Goal: Use online tool/utility: Utilize a website feature to perform a specific function

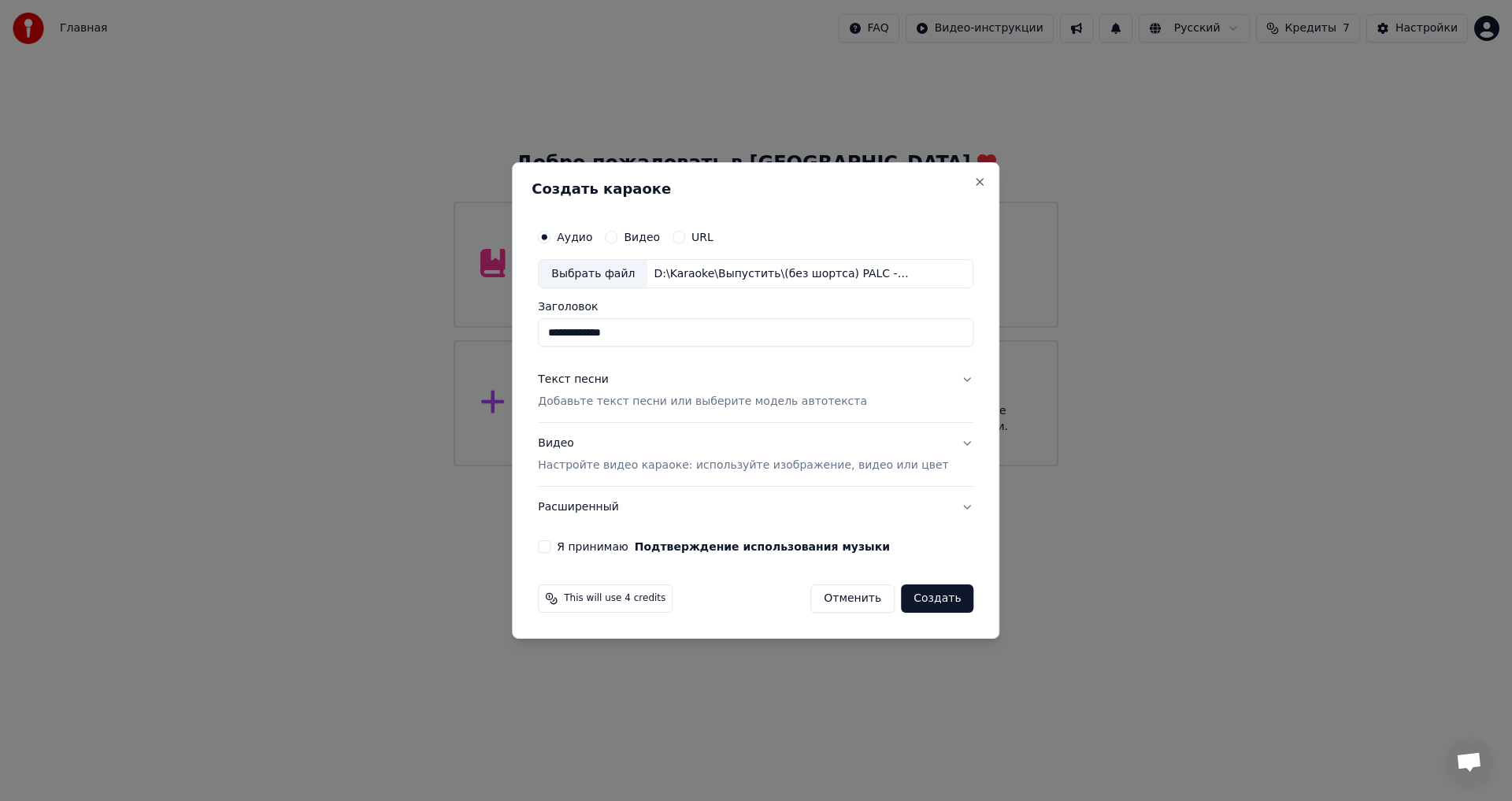
click at [643, 408] on p "Добавьте текст песни или выберите модель автотекста" at bounding box center [702, 402] width 329 height 16
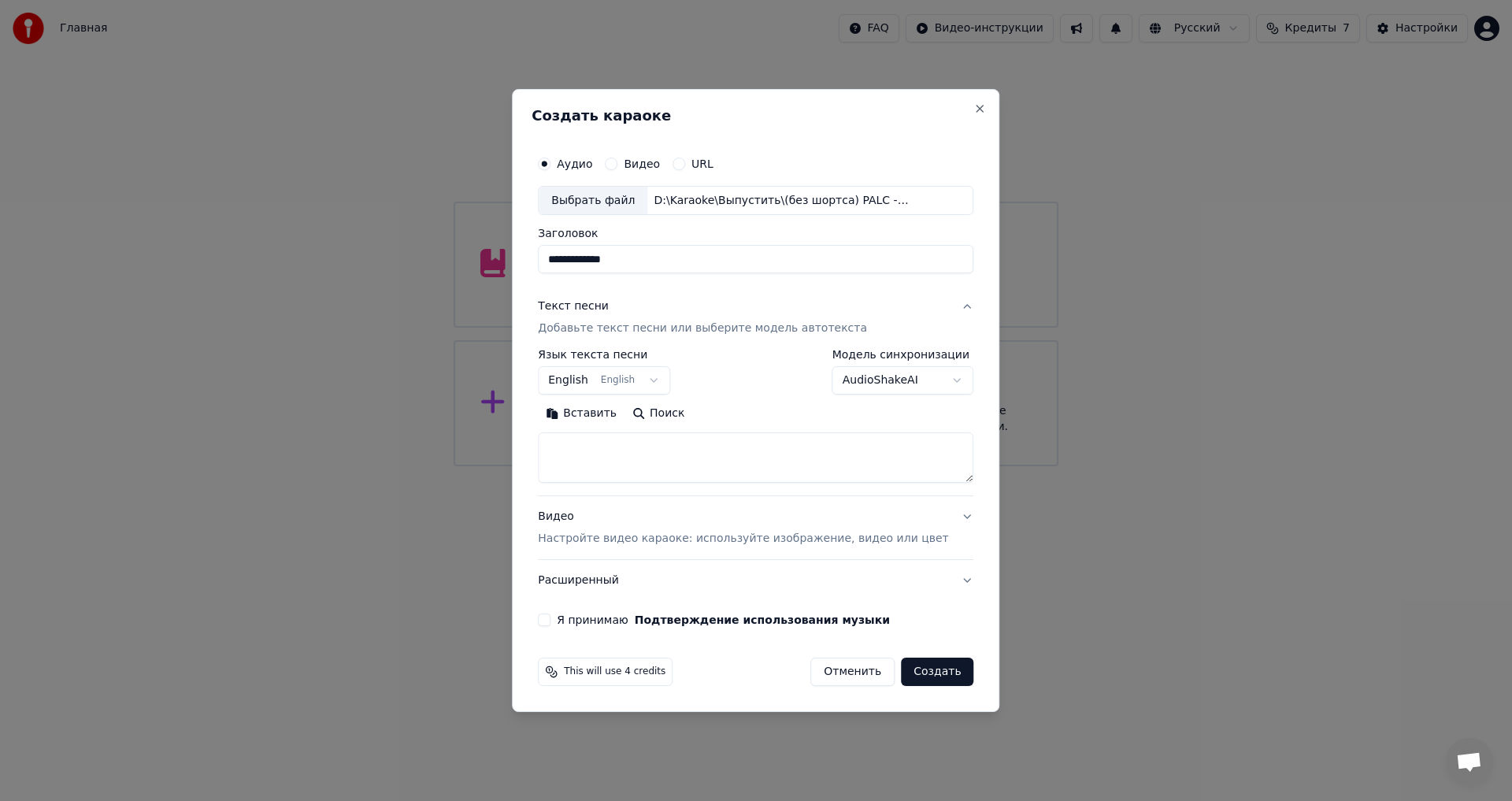
click at [642, 375] on button "English English" at bounding box center [604, 381] width 132 height 28
select select "**"
click at [661, 446] on textarea at bounding box center [755, 458] width 435 height 50
paste textarea "**********"
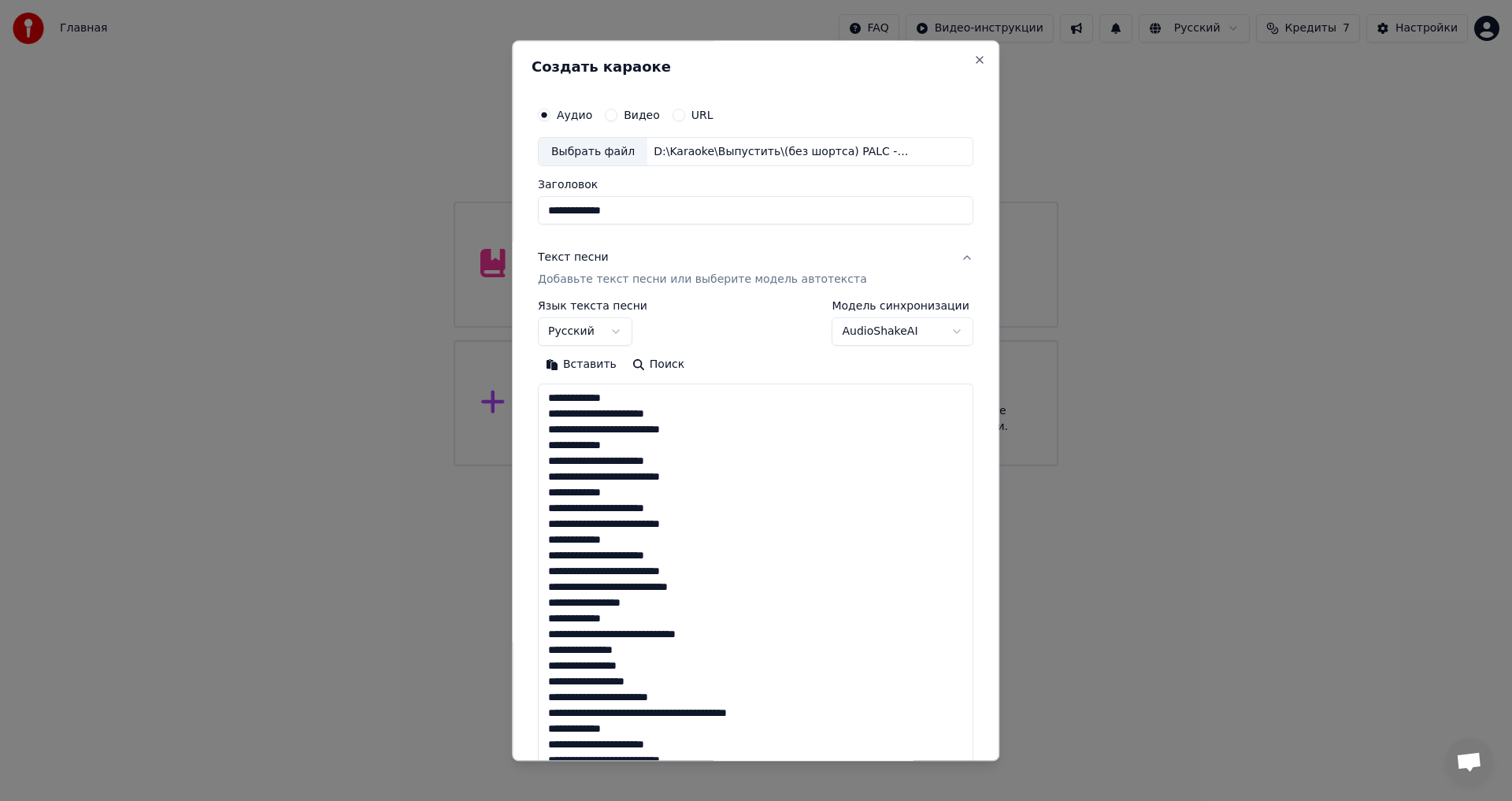
scroll to position [996, 0]
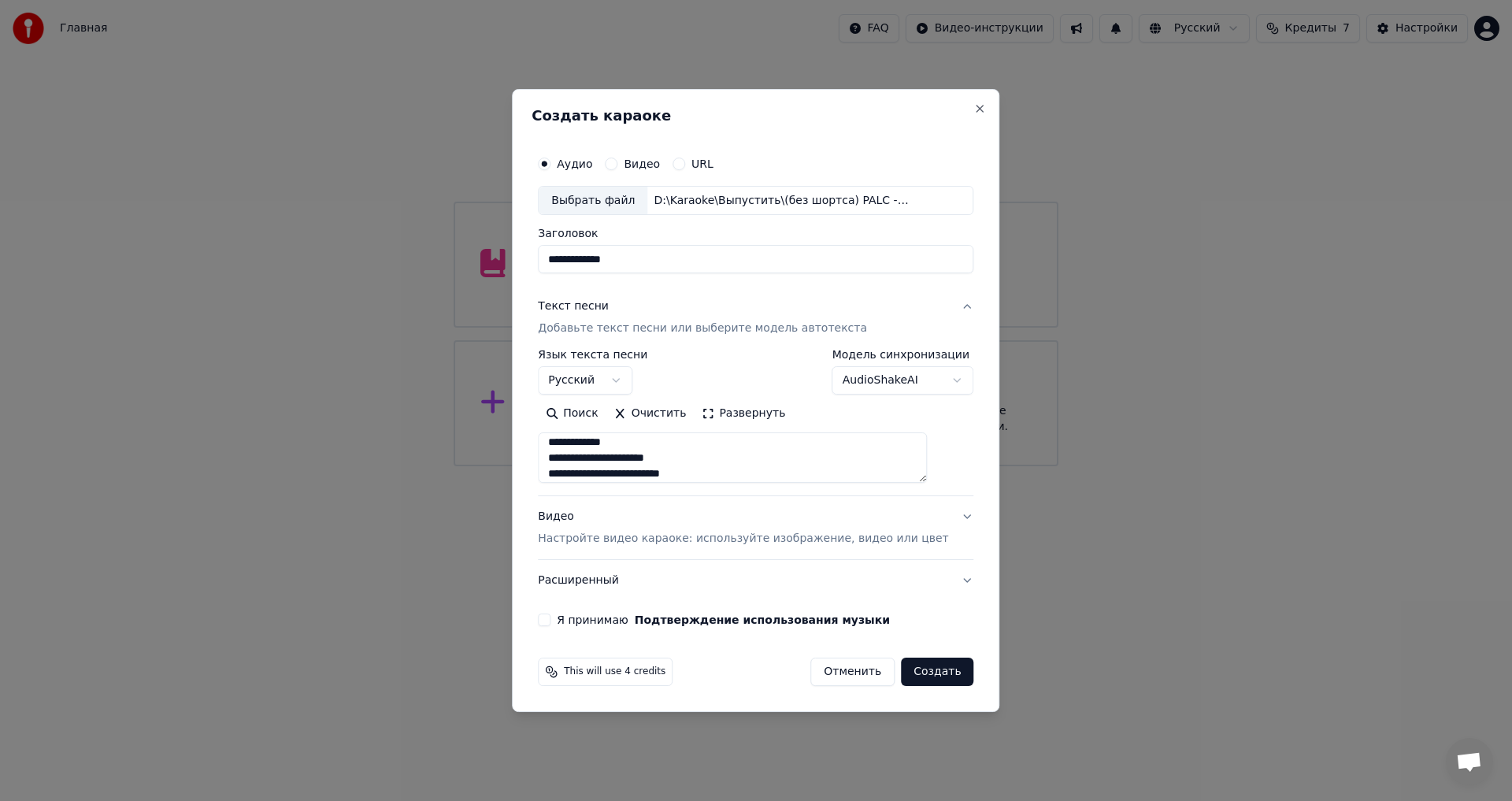
type textarea "**********"
click at [630, 537] on p "Настройте видео караоке: используйте изображение, видео или цвет" at bounding box center [743, 538] width 411 height 16
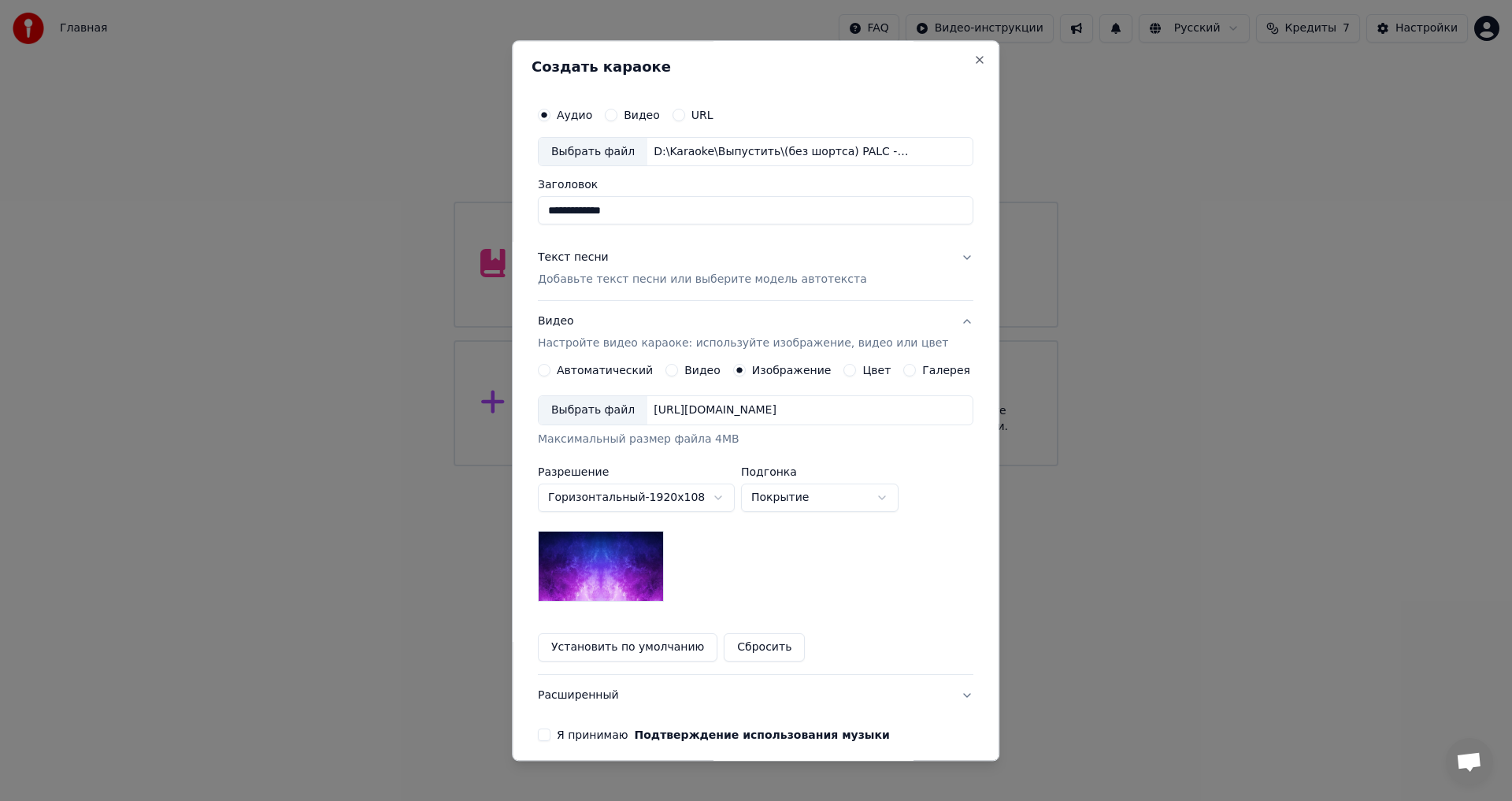
click at [596, 417] on div "Выбрать файл" at bounding box center [593, 411] width 109 height 28
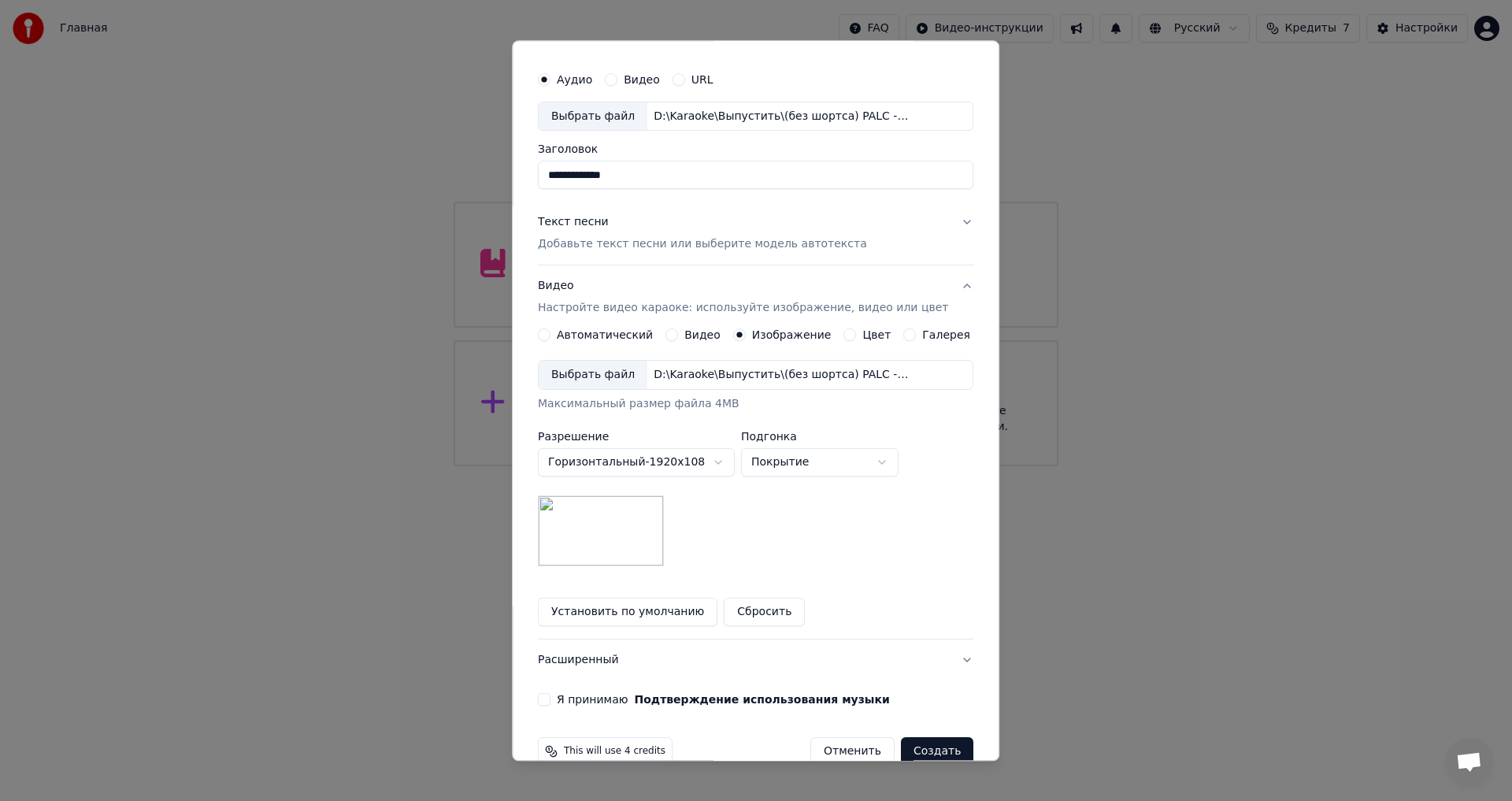
scroll to position [66, 0]
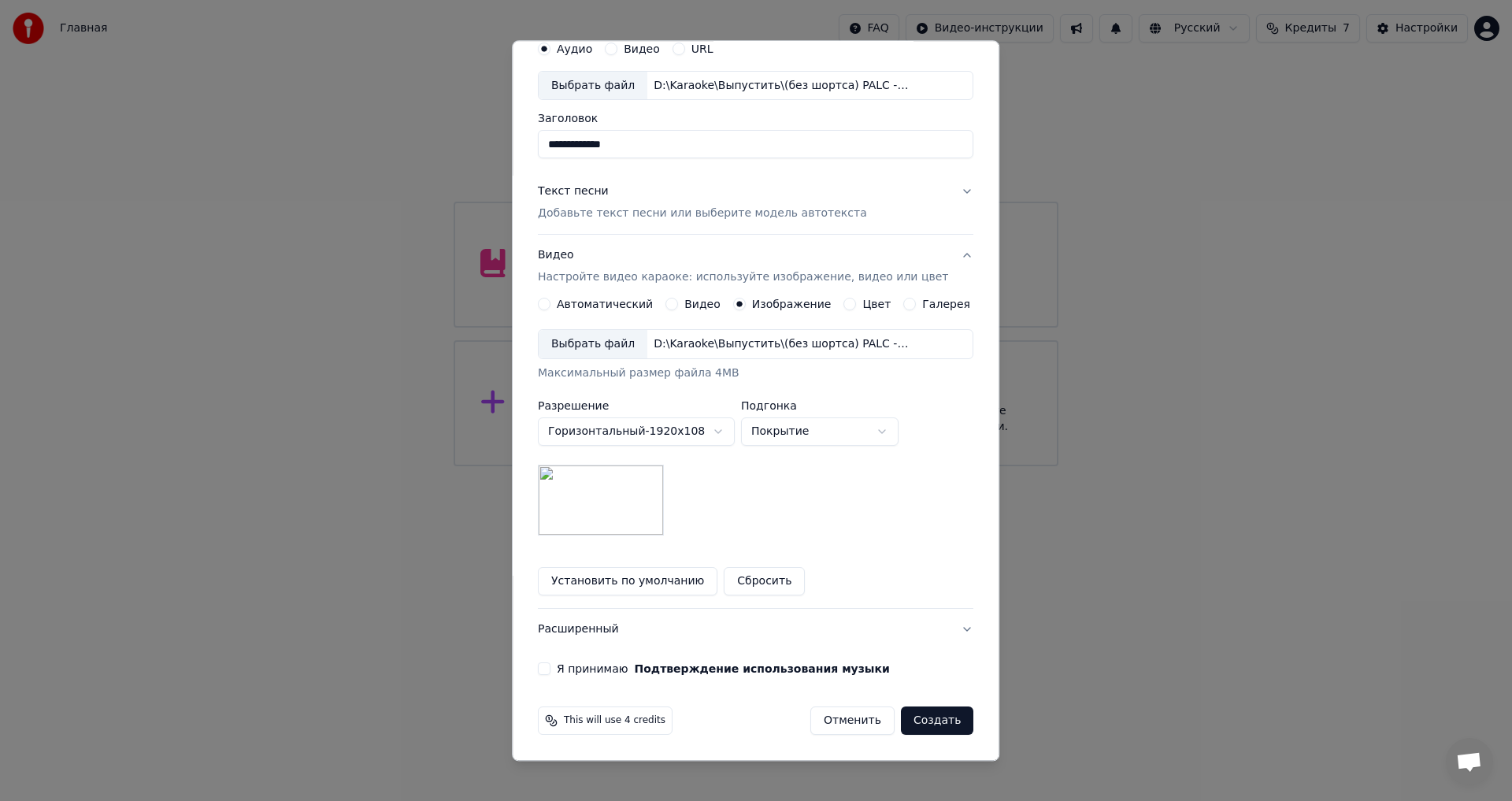
click at [618, 657] on div "**********" at bounding box center [755, 354] width 448 height 655
click at [599, 669] on label "Я принимаю Подтверждение использования музыки" at bounding box center [723, 669] width 333 height 11
click at [550, 669] on button "Я принимаю Подтверждение использования музыки" at bounding box center [544, 669] width 12 height 12
click at [623, 629] on button "Расширенный" at bounding box center [755, 629] width 435 height 41
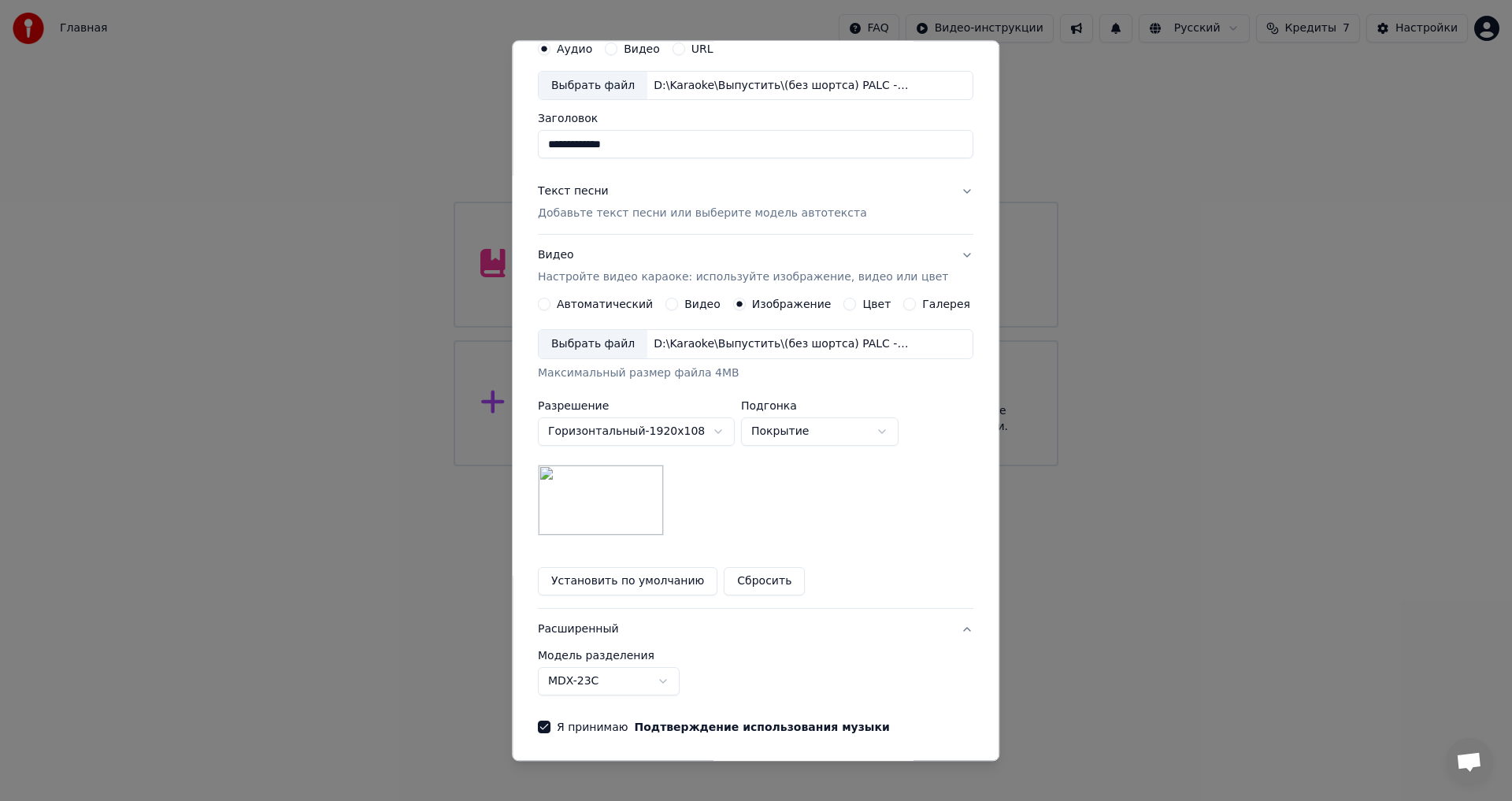
scroll to position [0, 0]
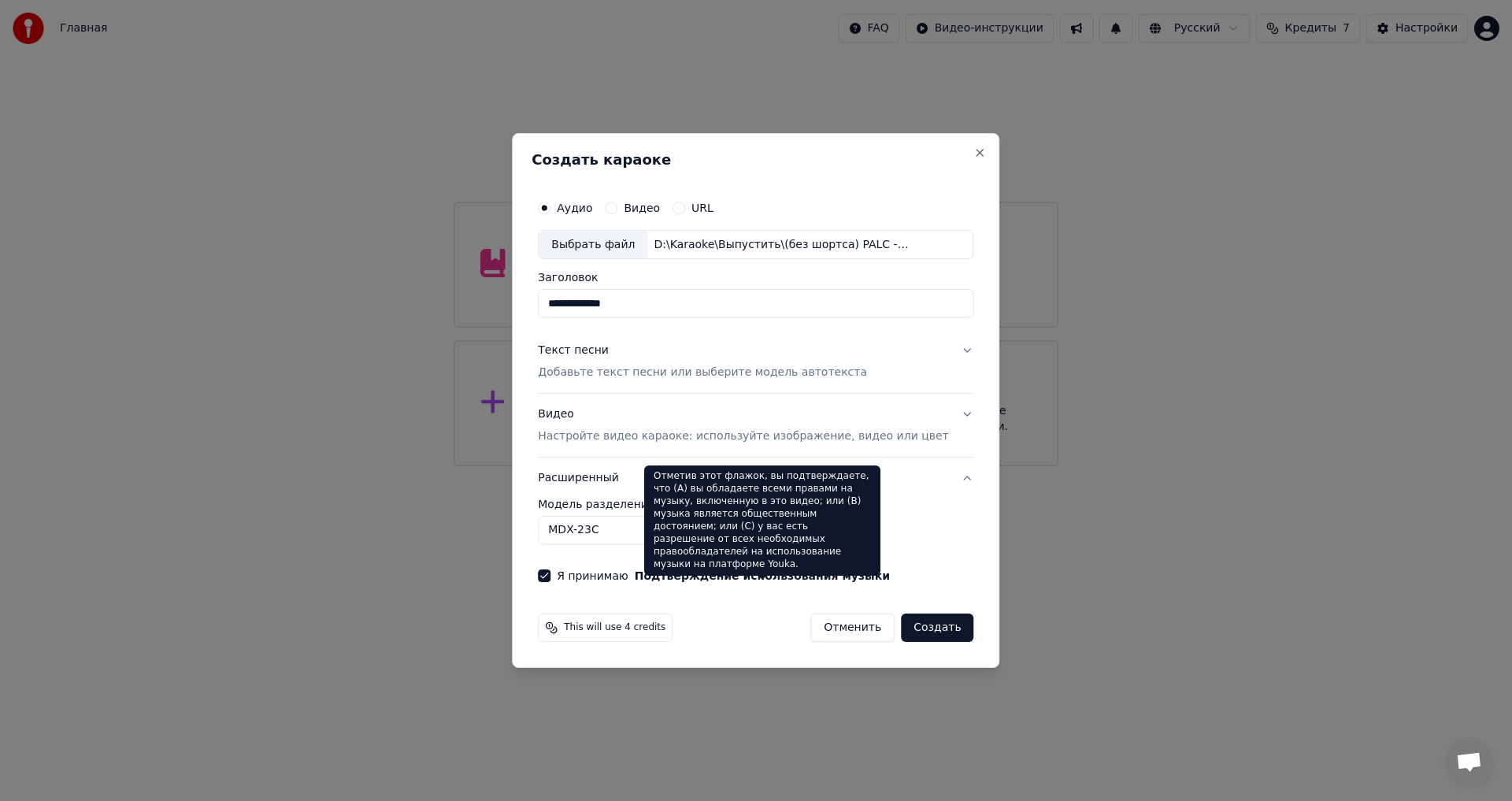
click at [679, 517] on div "Отметив этот флажок, вы подтверждаете, что (A) вы обладаете всеми правами на му…" at bounding box center [763, 520] width 236 height 110
click at [623, 466] on body "**********" at bounding box center [756, 233] width 1512 height 466
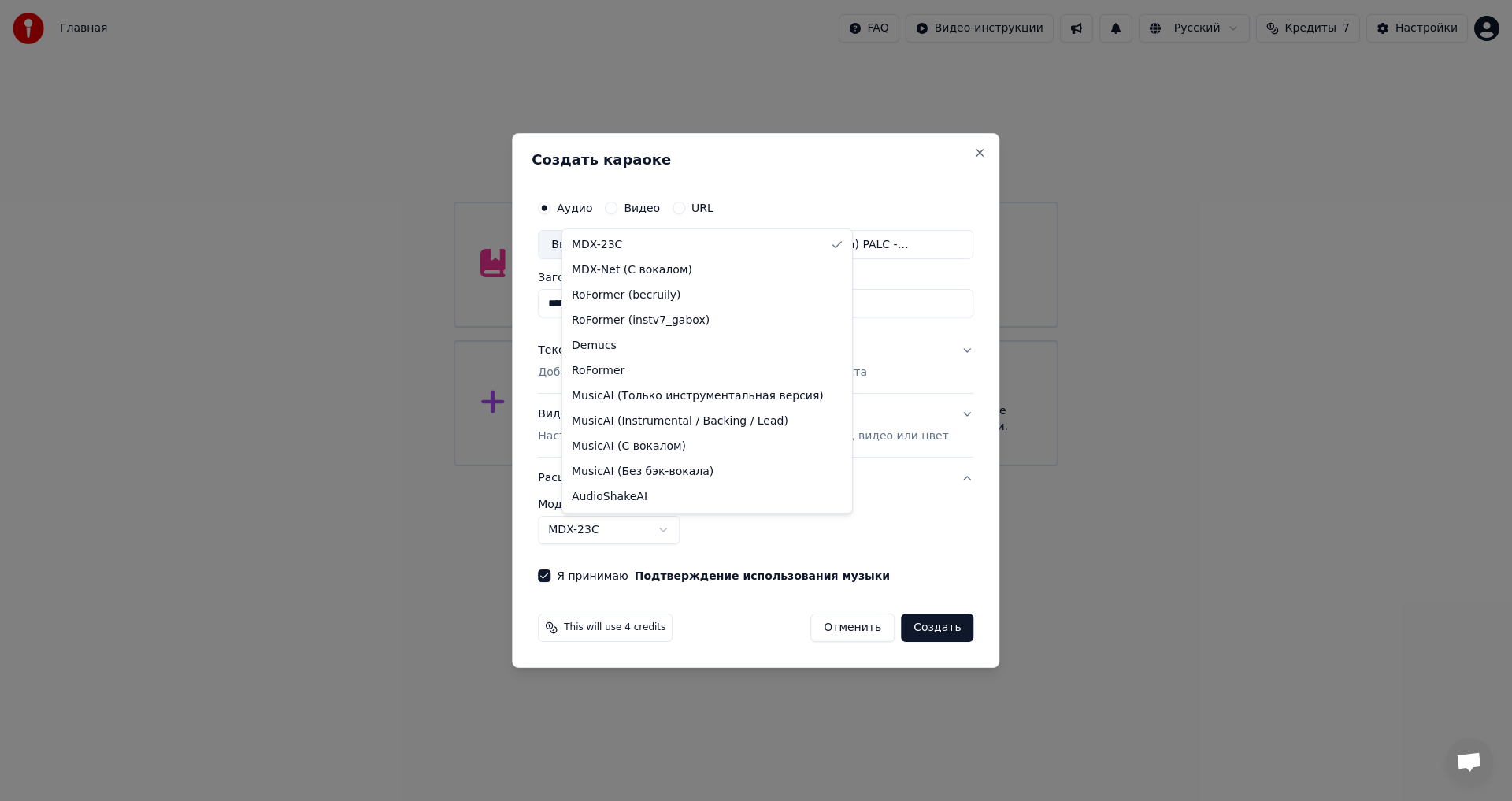
select select "**********"
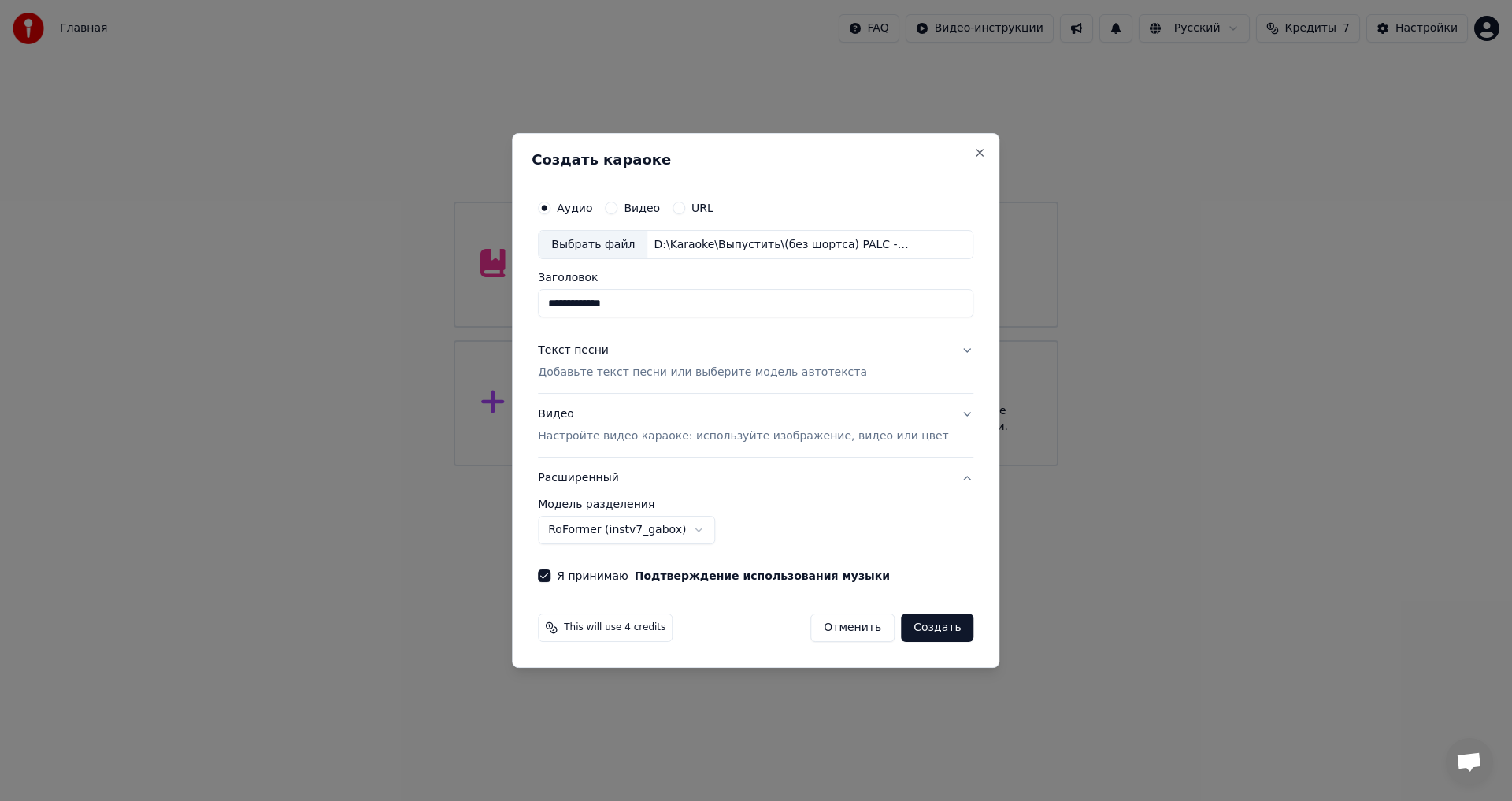
click at [914, 625] on button "Создать" at bounding box center [937, 627] width 73 height 28
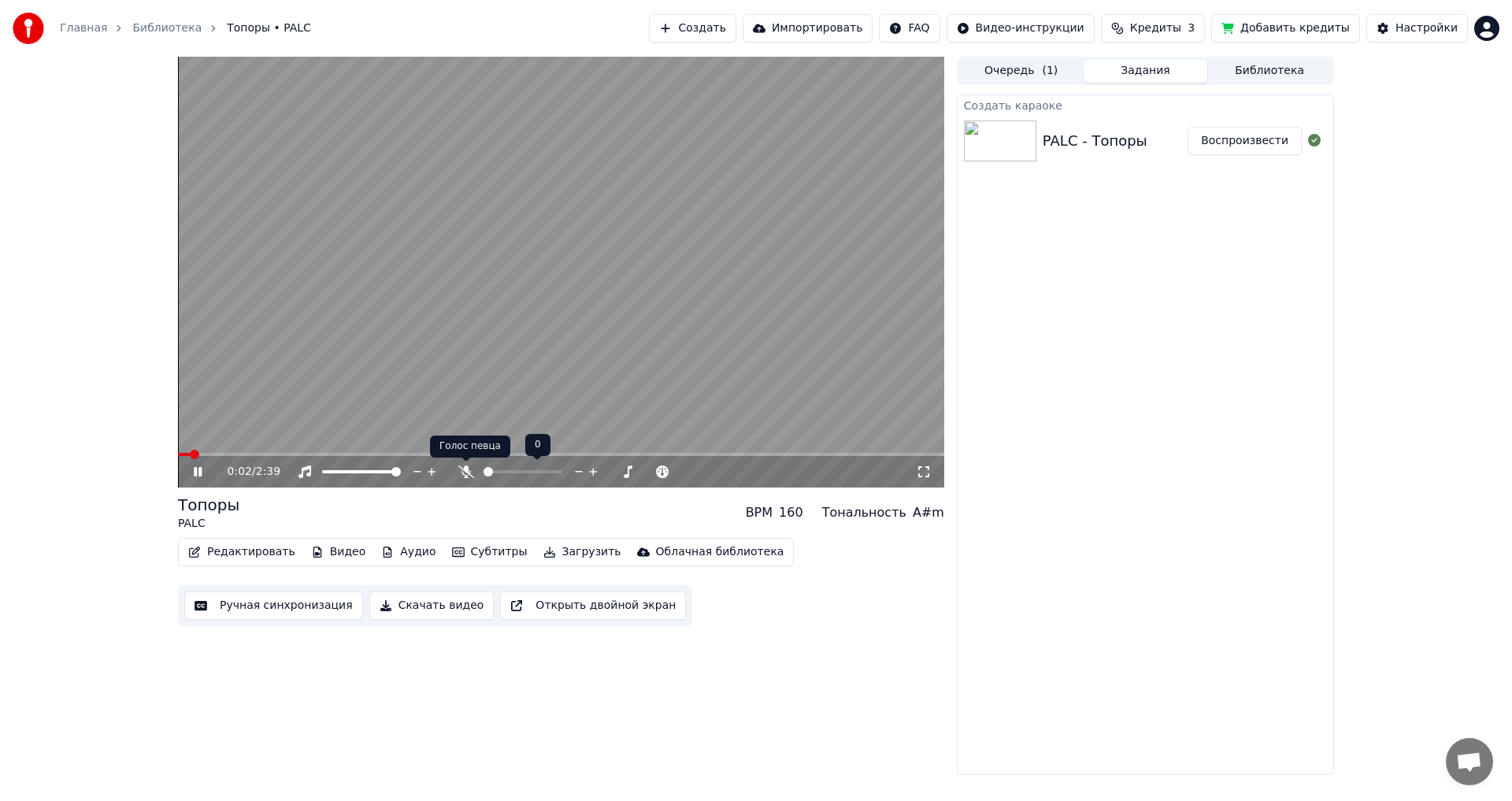
click at [464, 477] on icon at bounding box center [466, 471] width 16 height 12
click at [466, 472] on icon at bounding box center [465, 471] width 8 height 12
click at [466, 472] on icon at bounding box center [466, 471] width 16 height 12
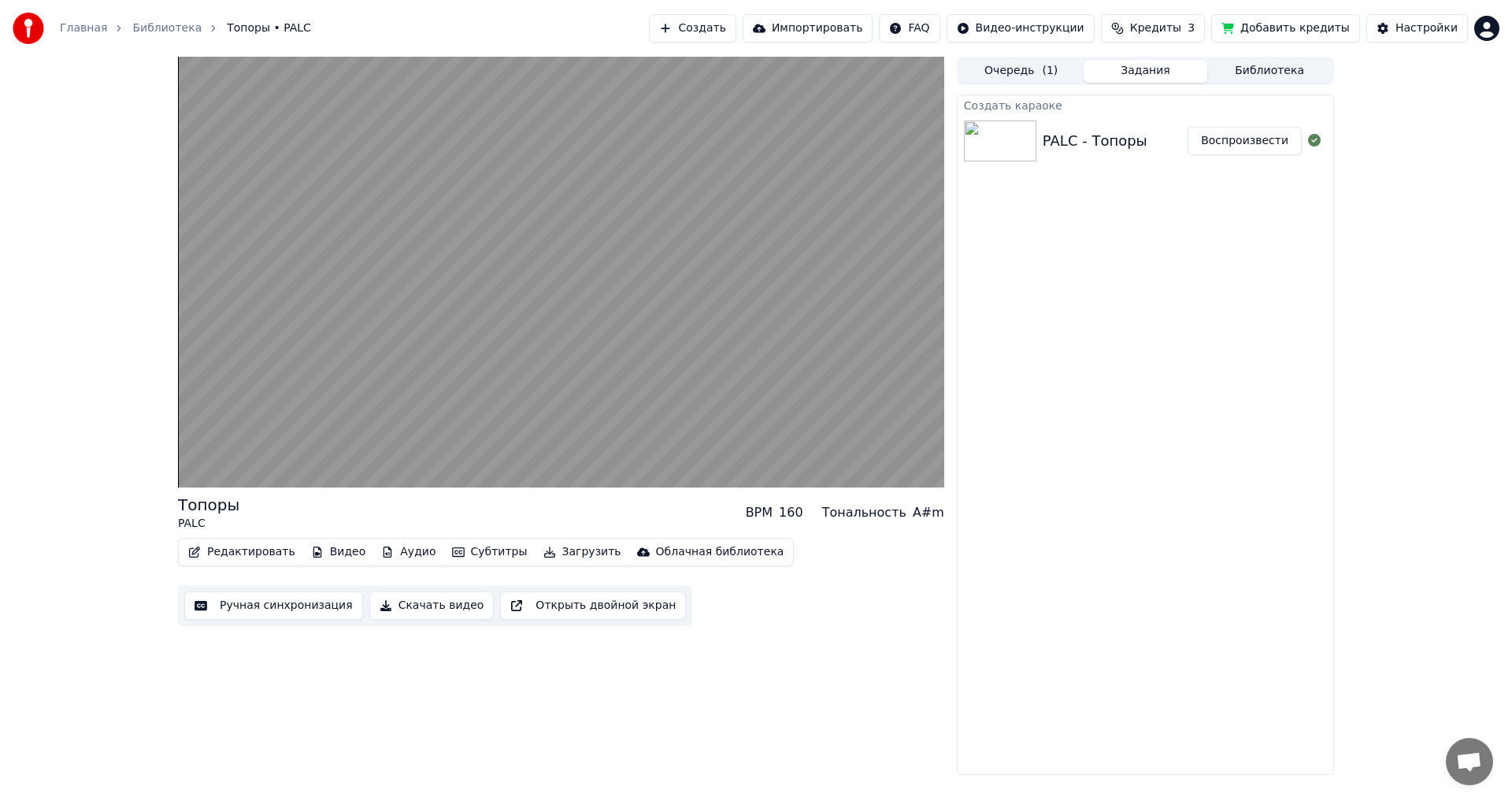
click at [242, 613] on button "Ручная синхронизация" at bounding box center [273, 606] width 178 height 28
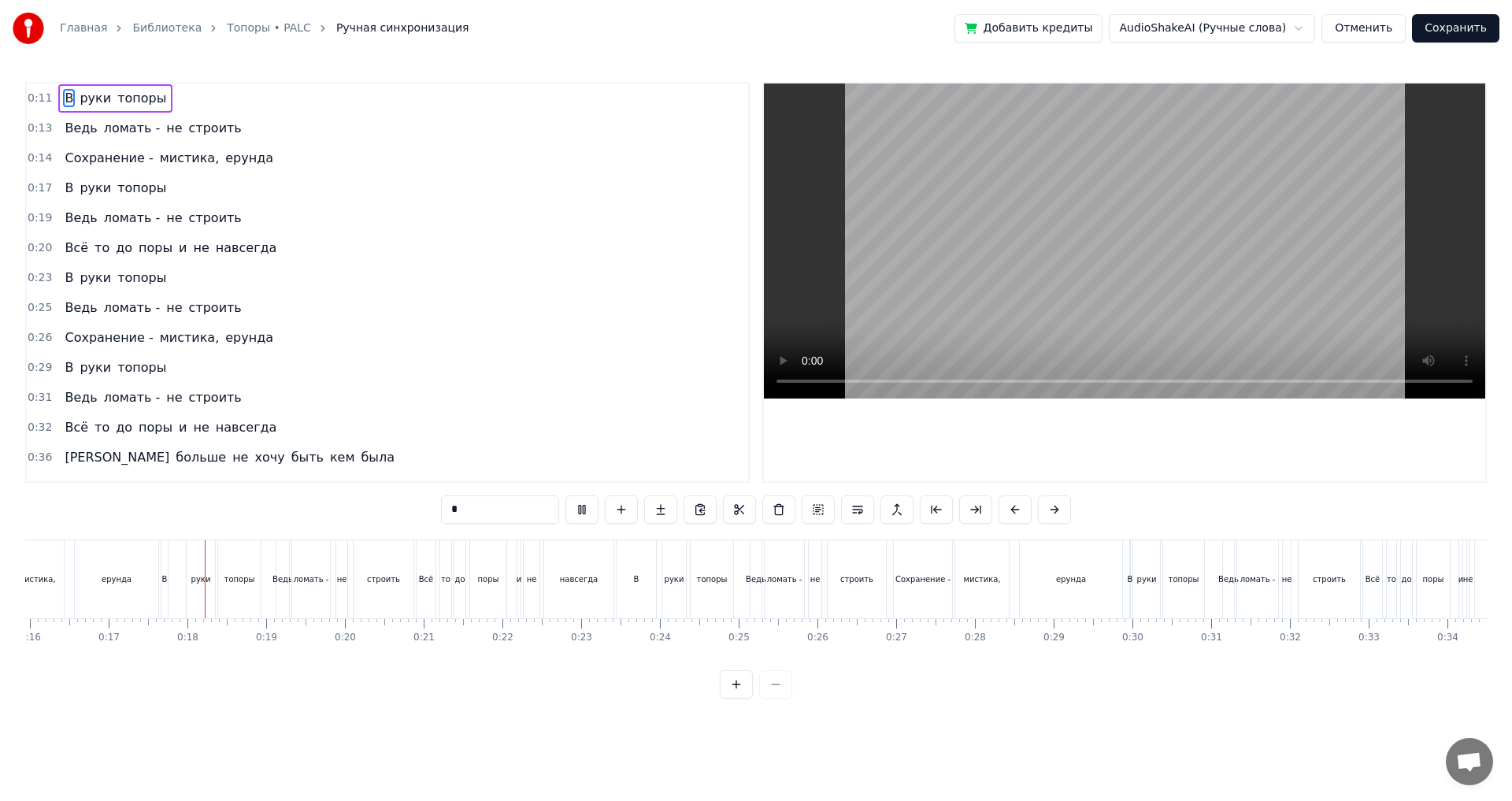
scroll to position [0, 1307]
click at [573, 597] on div "В" at bounding box center [584, 578] width 40 height 78
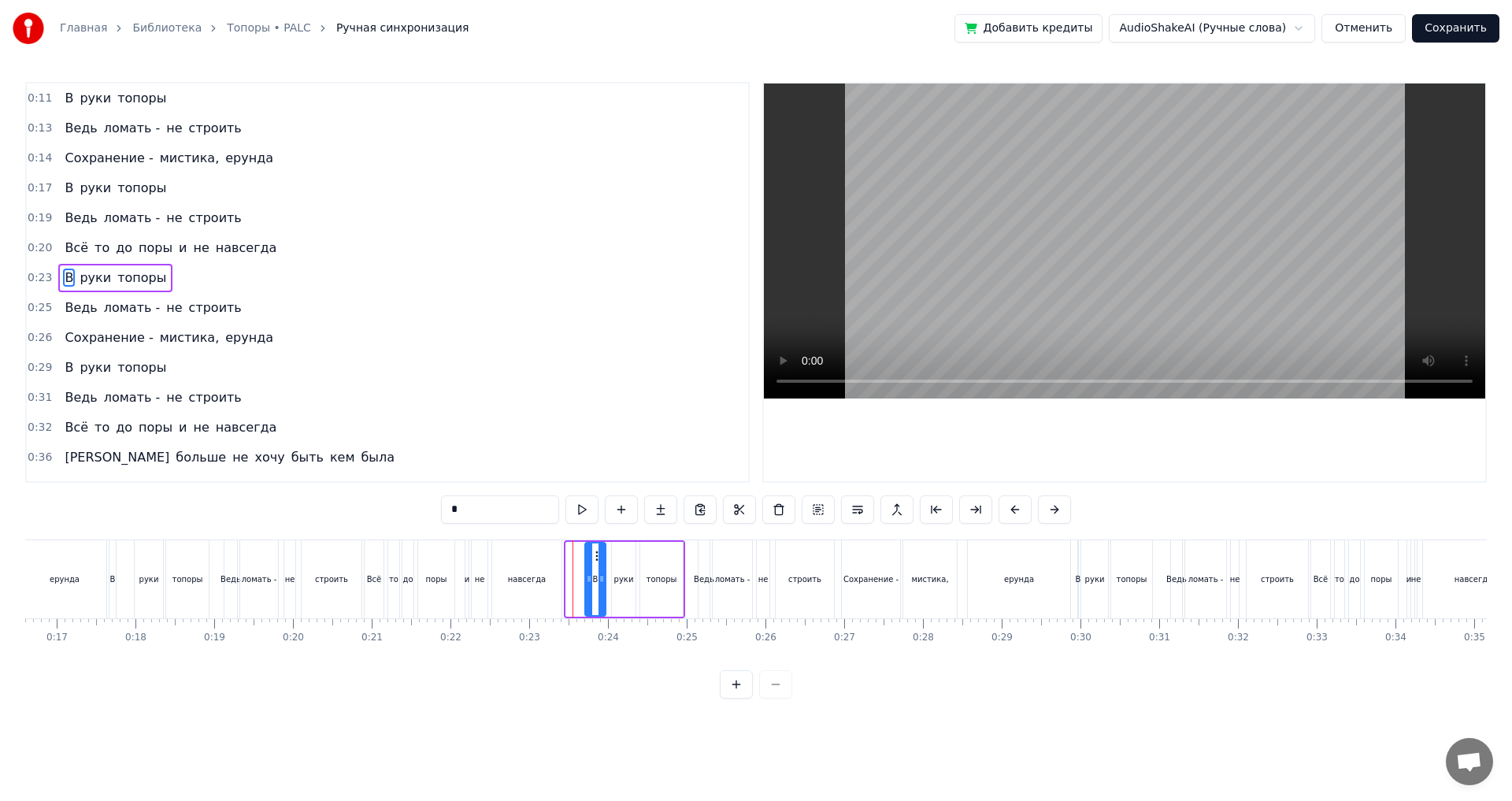
drag, startPoint x: 568, startPoint y: 584, endPoint x: 587, endPoint y: 589, distance: 19.6
click at [587, 589] on div at bounding box center [589, 579] width 7 height 72
click at [560, 592] on div "навсегда" at bounding box center [527, 578] width 69 height 78
type input "********"
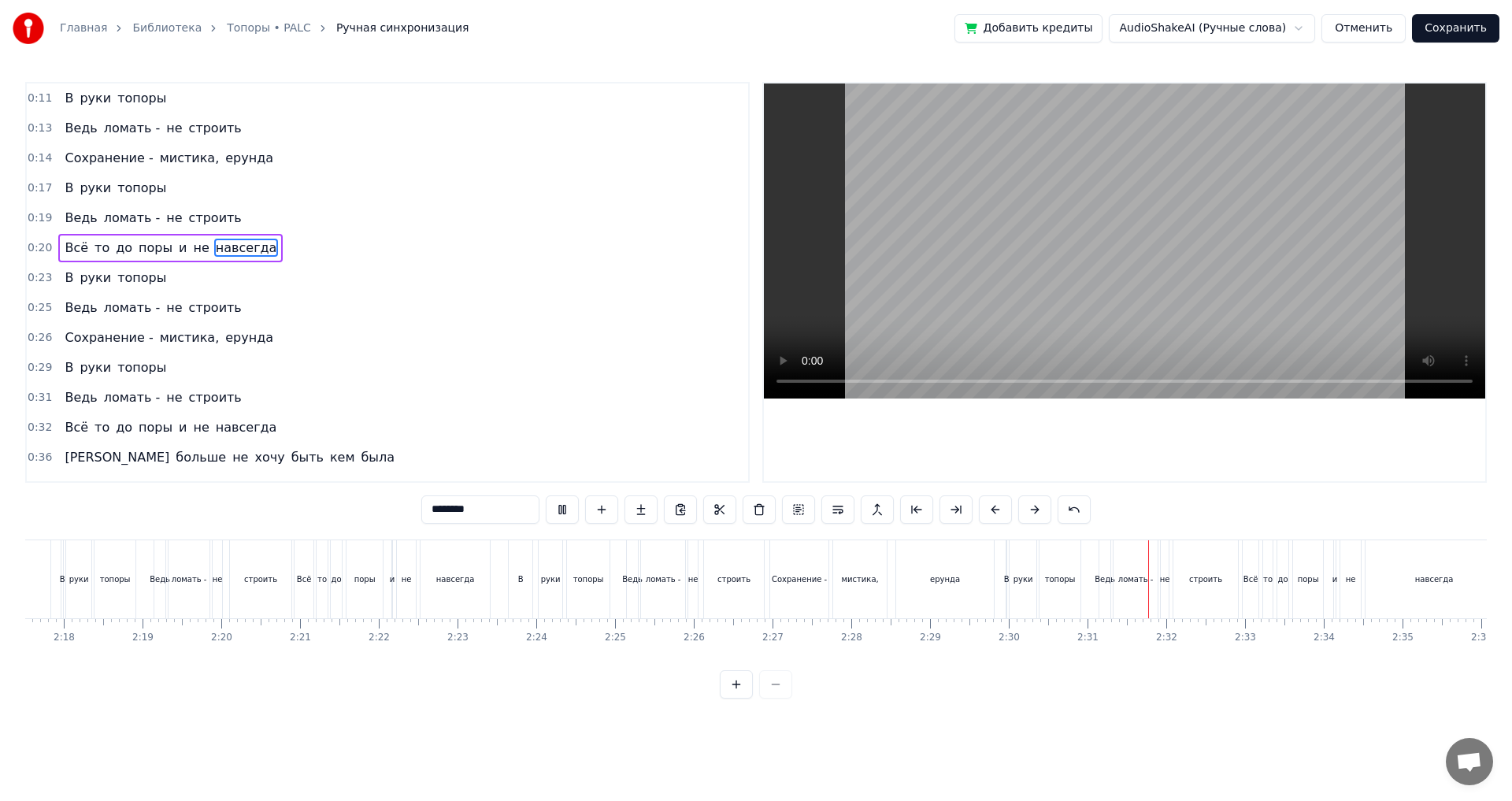
scroll to position [0, 11063]
click at [1443, 28] on button "Сохранить" at bounding box center [1455, 28] width 88 height 28
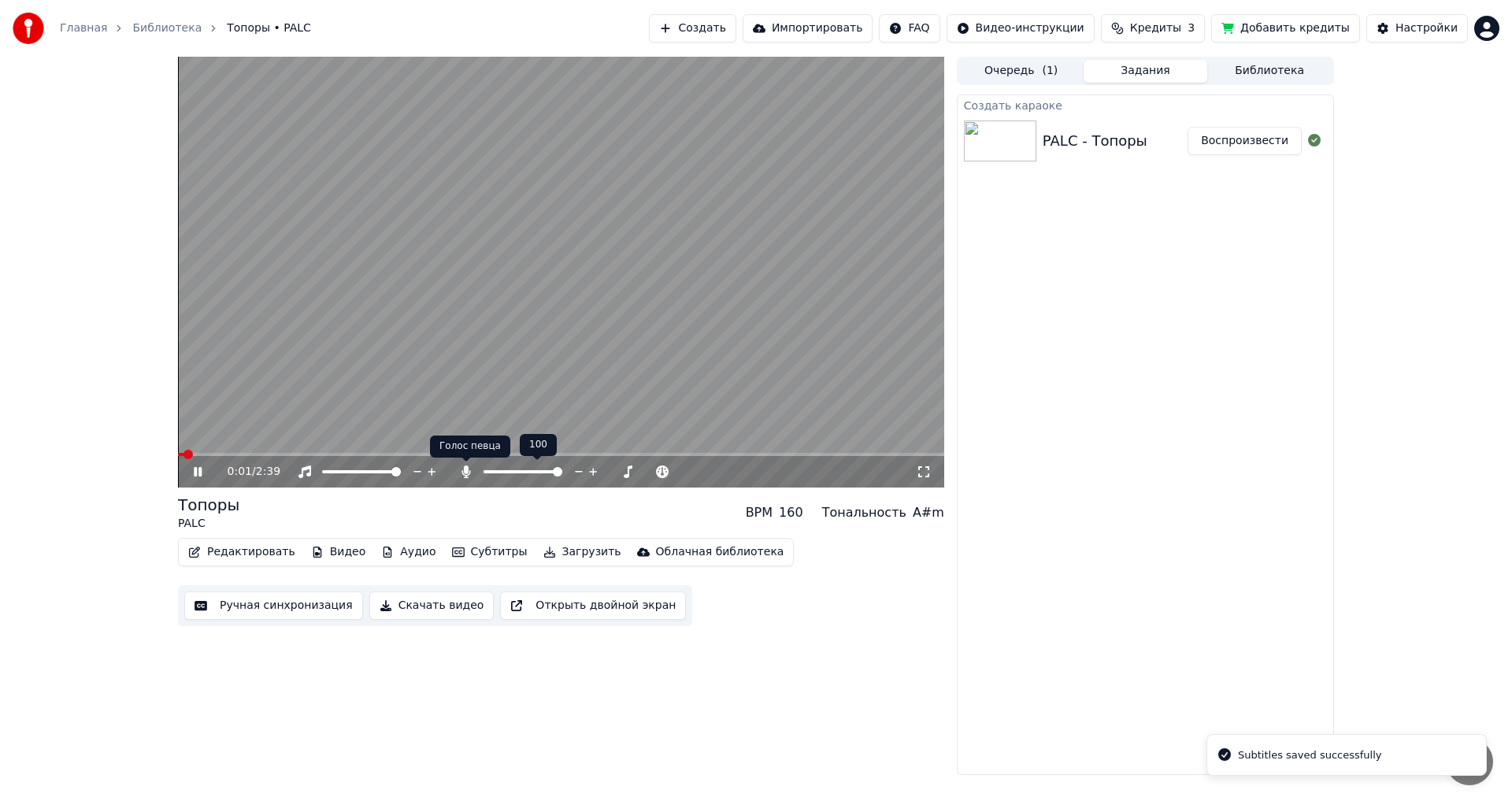
click at [466, 478] on icon at bounding box center [465, 471] width 8 height 12
click at [521, 365] on video at bounding box center [562, 272] width 766 height 430
click at [564, 554] on button "Загрузить" at bounding box center [582, 551] width 91 height 22
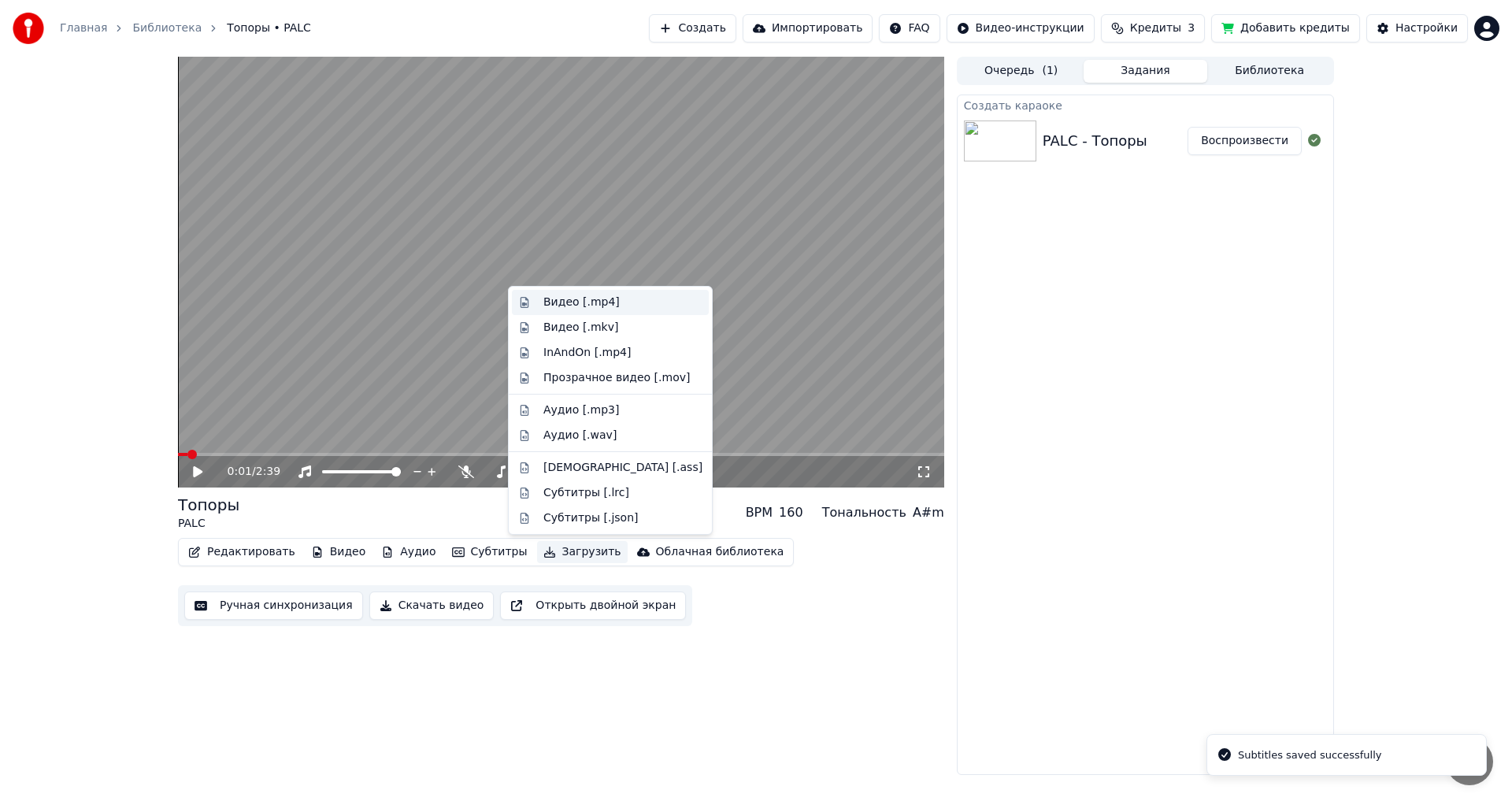
click at [548, 298] on div "Видео [.mp4]" at bounding box center [581, 302] width 76 height 16
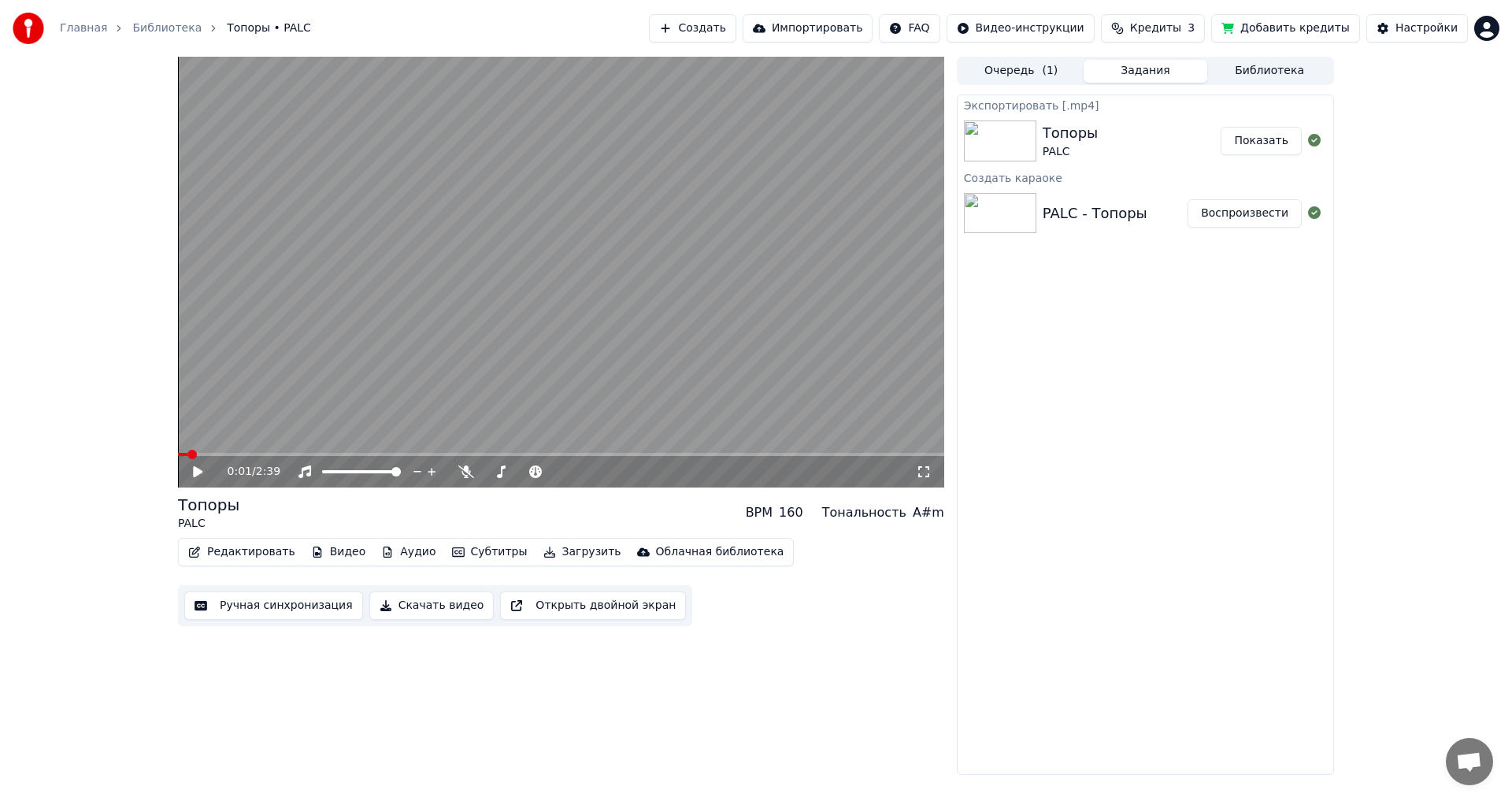
click at [1263, 139] on button "Показать" at bounding box center [1262, 141] width 81 height 28
